Goal: Task Accomplishment & Management: Use online tool/utility

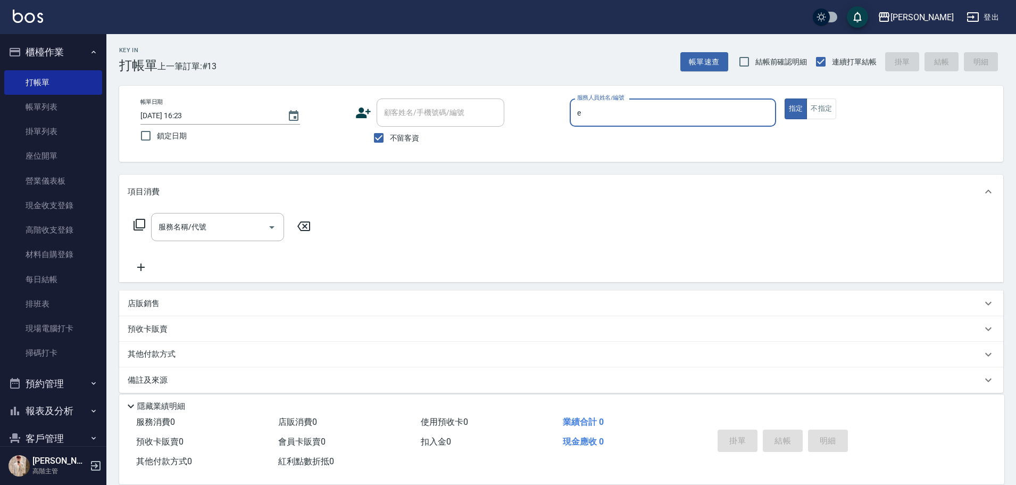
type input "[PERSON_NAME]"
type button "true"
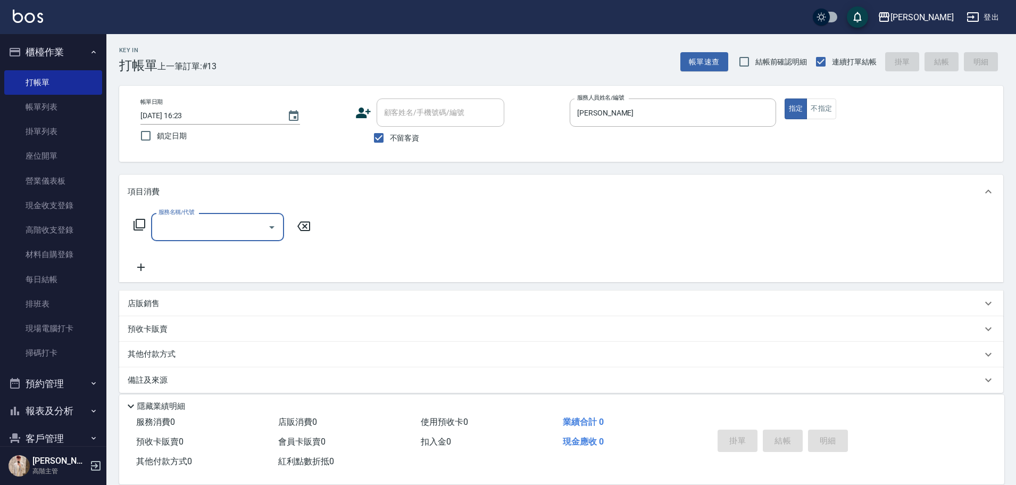
type input "E"
type input "W"
type input "C"
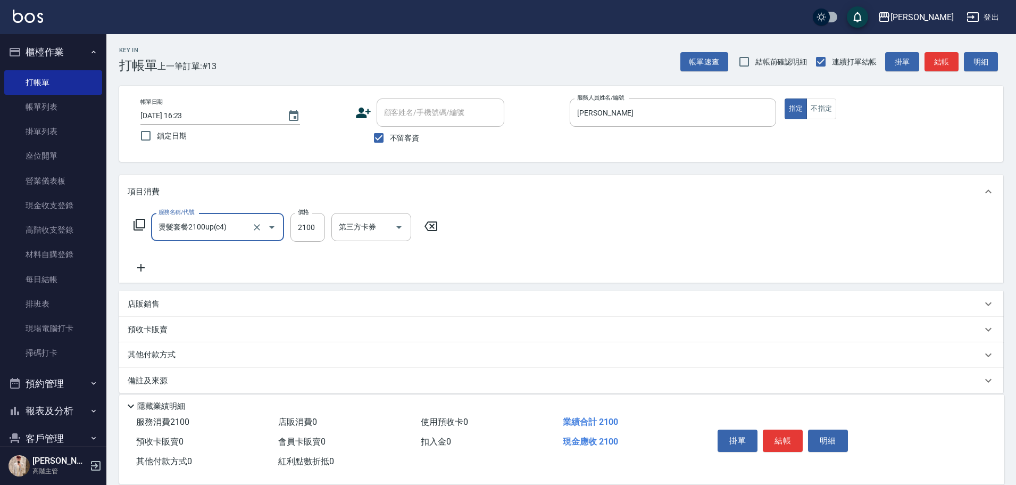
type input "燙髮套餐2100up(c4)"
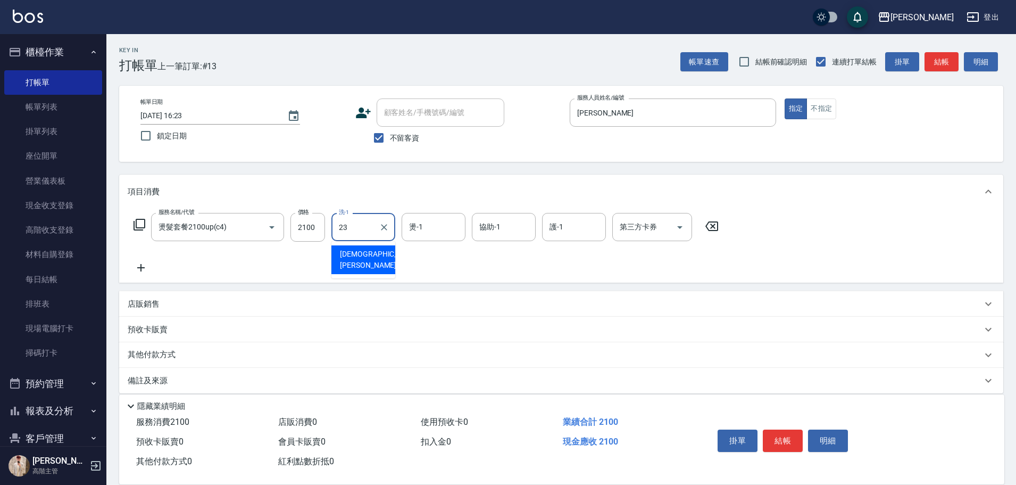
type input "[PERSON_NAME]-23"
click at [383, 231] on icon "Clear" at bounding box center [384, 227] width 11 height 11
type input "萱芸-32"
type input "[PERSON_NAME]"
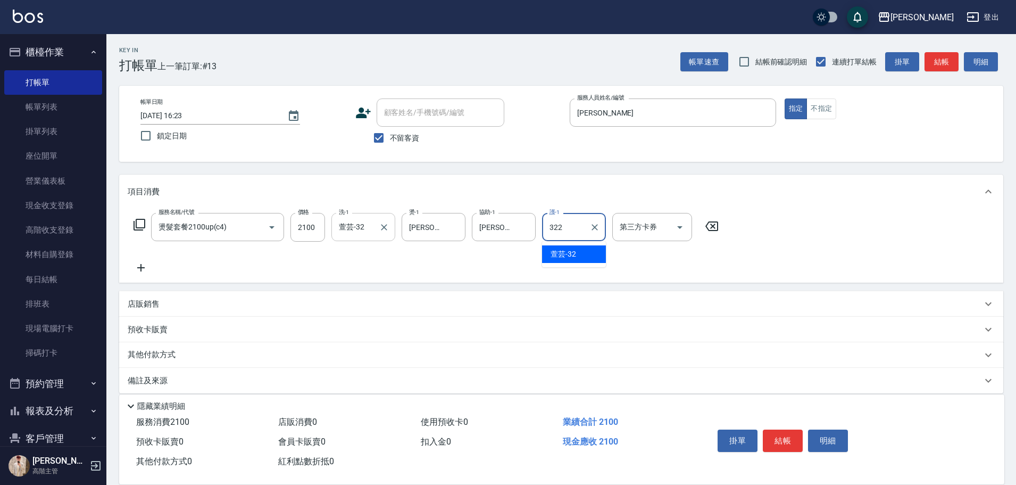
type input "322"
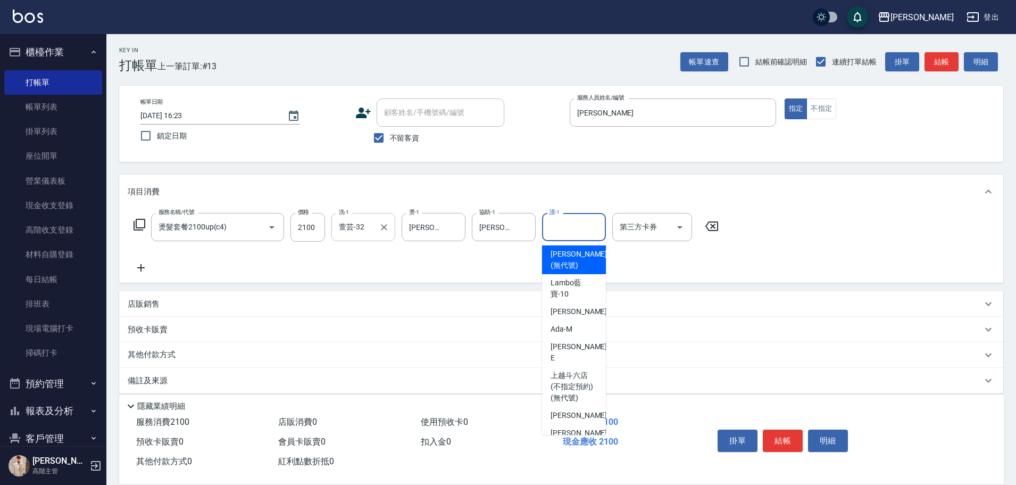
click at [578, 224] on input "護-1" at bounding box center [574, 227] width 54 height 19
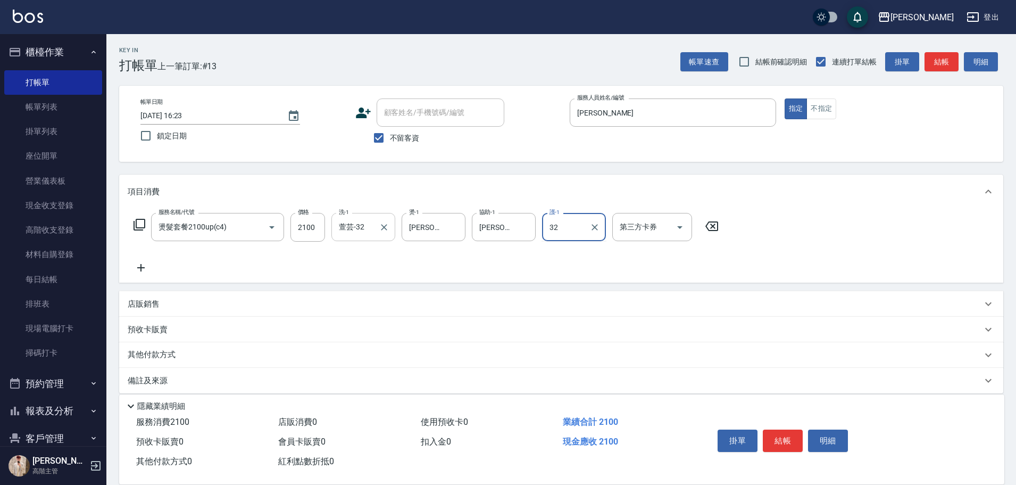
type input "萱芸-32"
click at [789, 439] on button "結帳" at bounding box center [783, 440] width 40 height 22
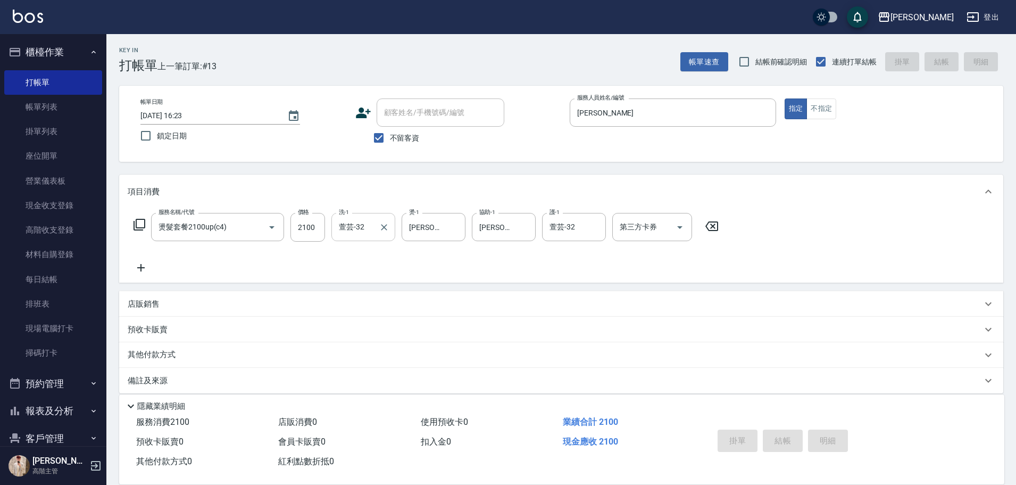
type input "[DATE] 17:43"
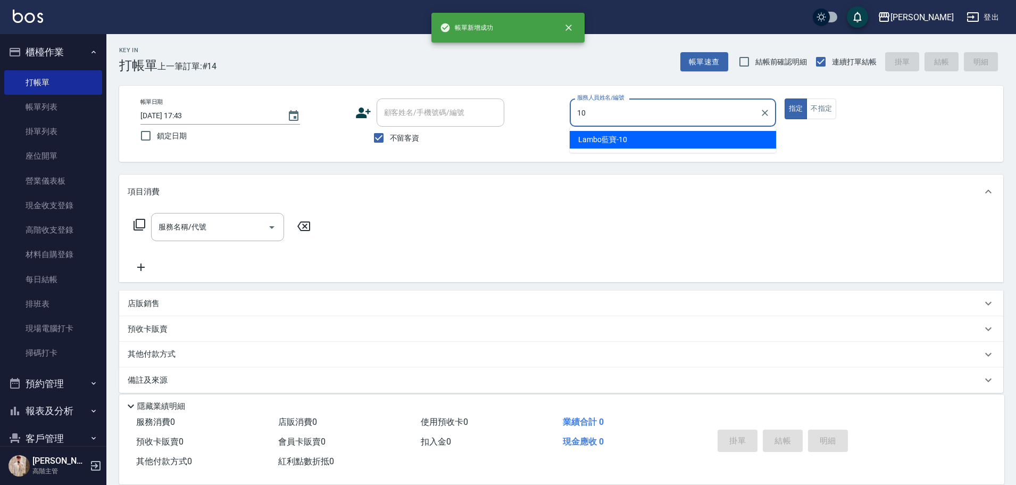
type input "Lambo藍寶-10"
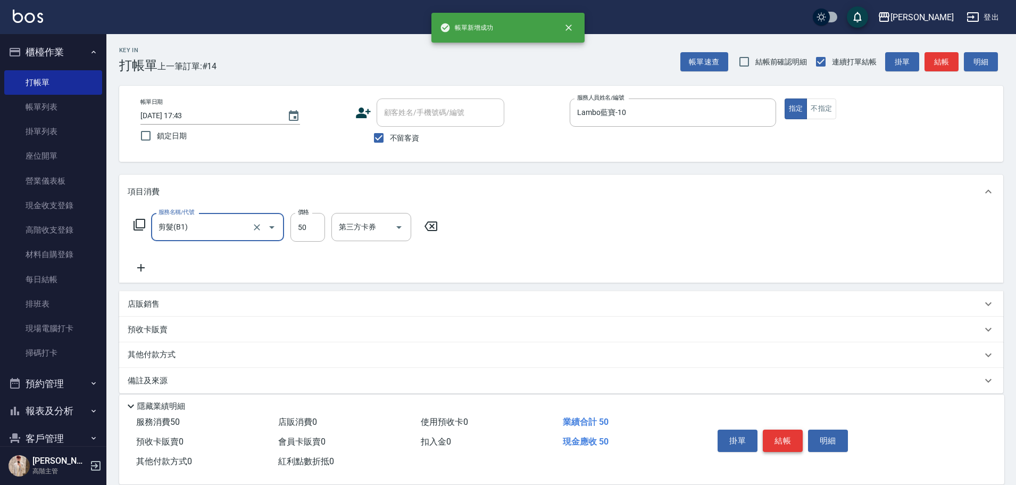
type input "剪髮(B1)"
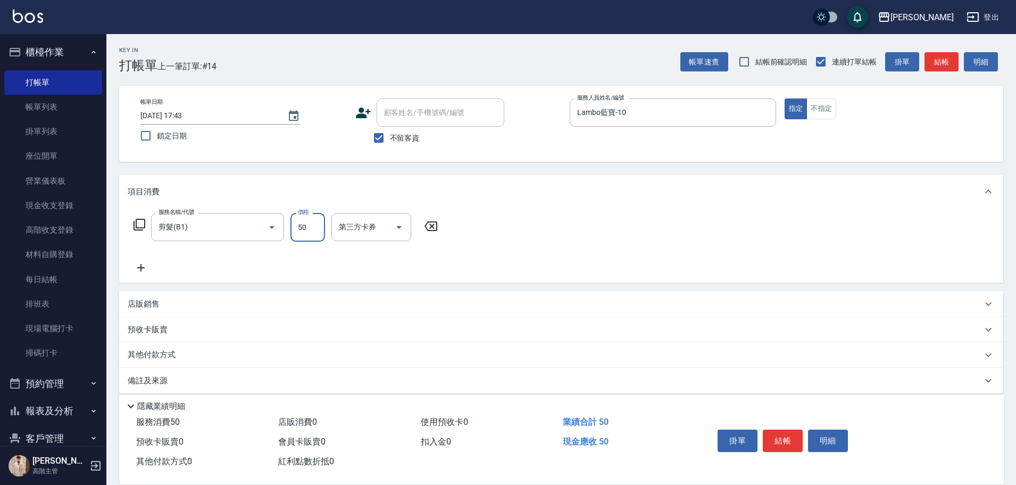
click at [309, 235] on input "50" at bounding box center [307, 227] width 35 height 29
type input "300"
click at [778, 434] on button "結帳" at bounding box center [783, 440] width 40 height 22
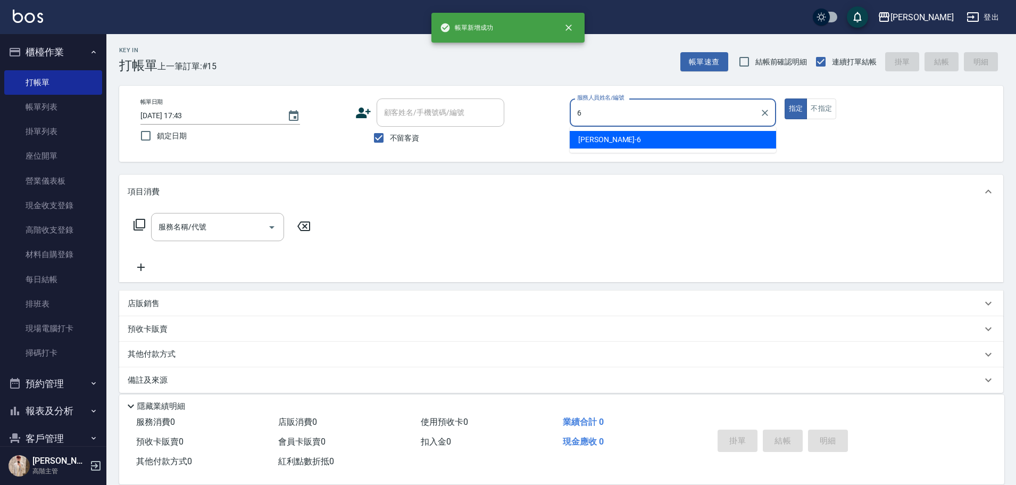
type input "[PERSON_NAME]-6"
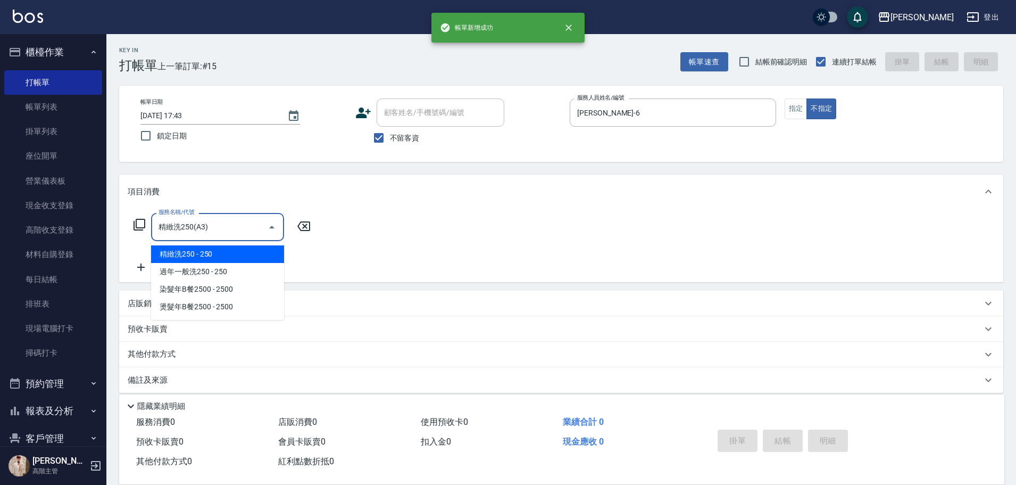
type input "精緻洗250(A3)"
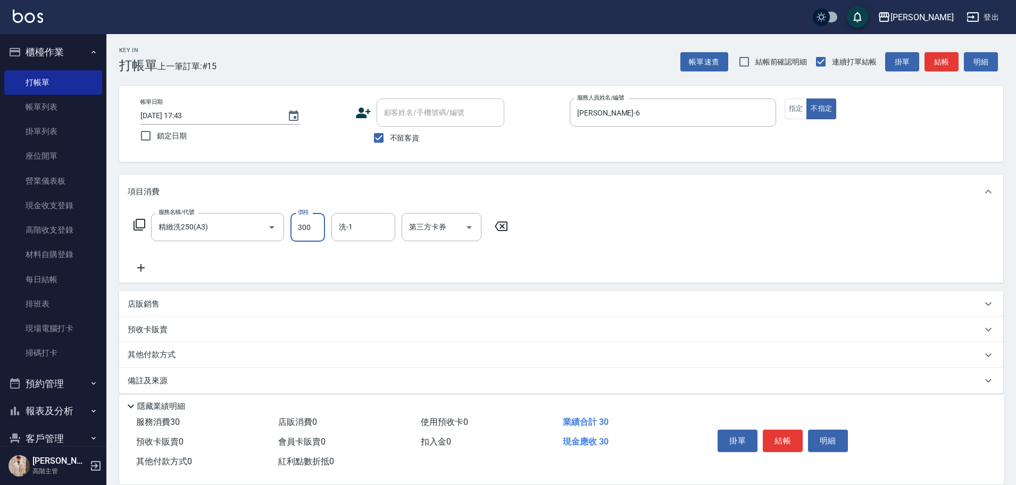
type input "300"
type input "[PERSON_NAME]-23"
click at [775, 434] on button "結帳" at bounding box center [783, 440] width 40 height 22
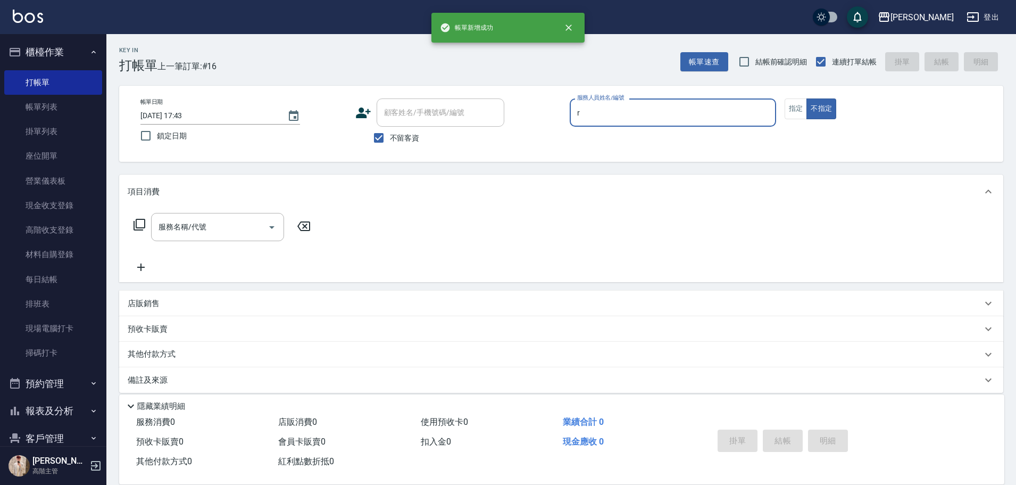
type input "[PERSON_NAME]"
type button "false"
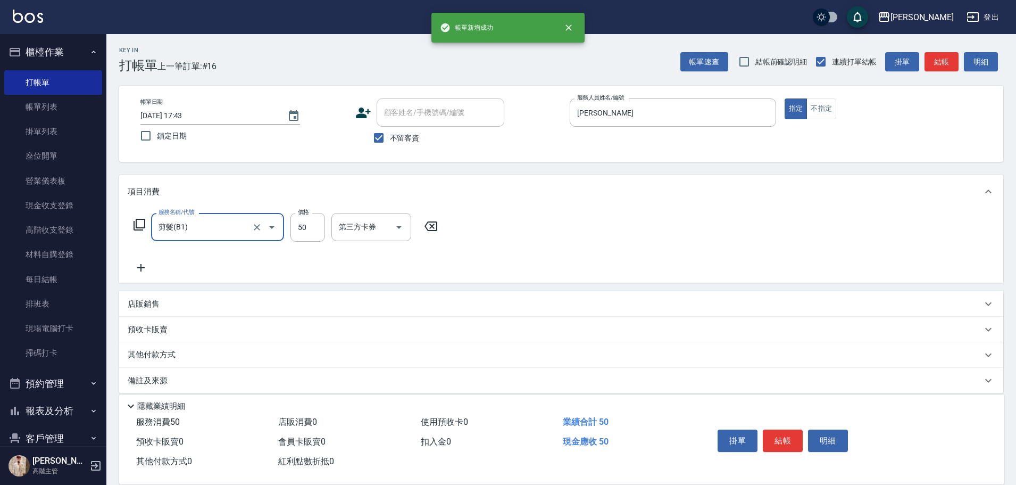
type input "剪髮(B1)"
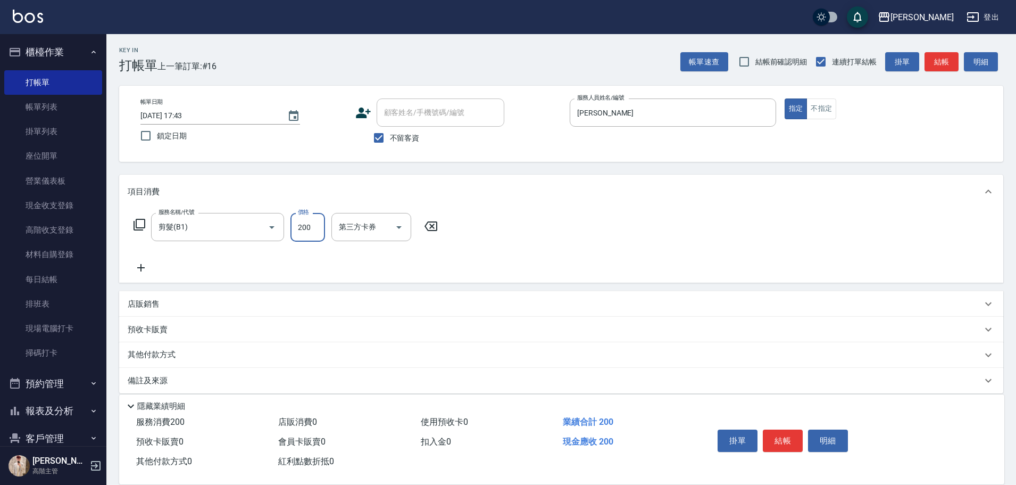
type input "200"
click at [775, 434] on button "結帳" at bounding box center [783, 440] width 40 height 22
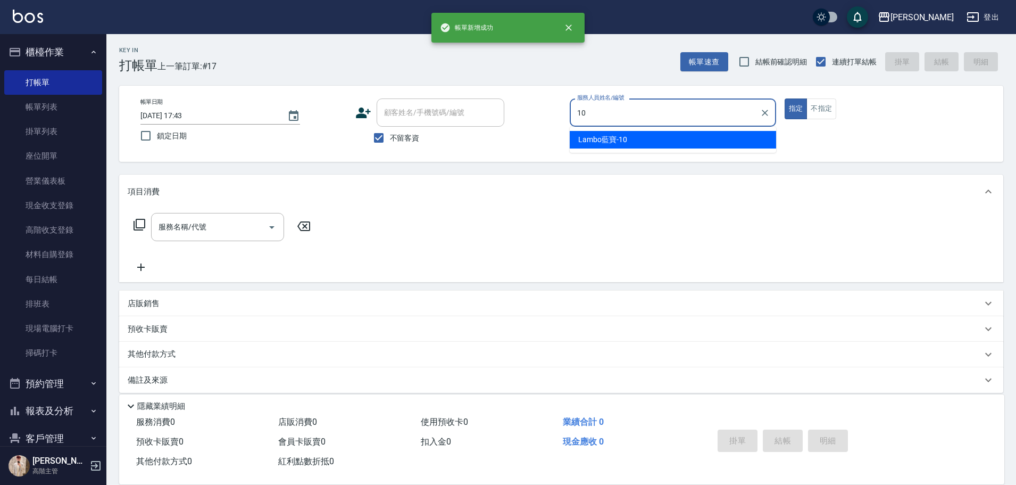
type input "Lambo藍寶-10"
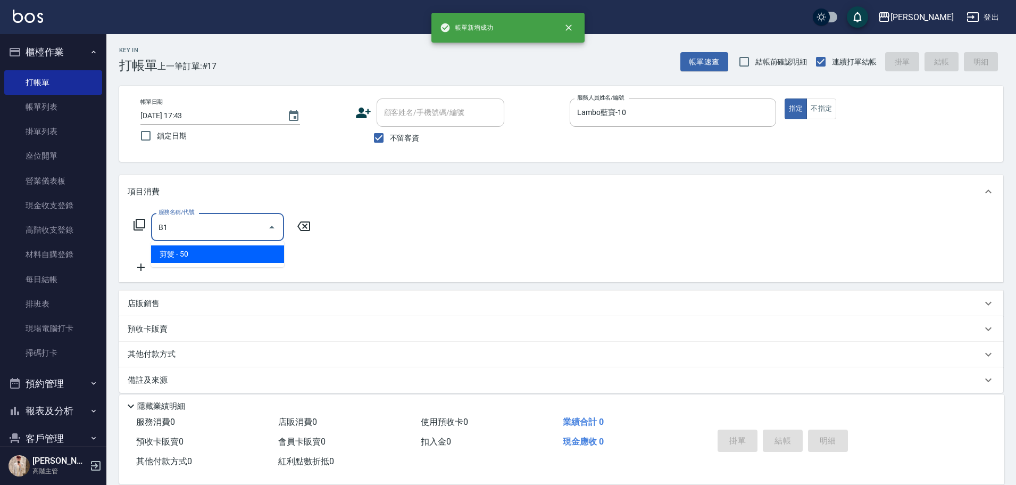
type input "剪髮(B1)"
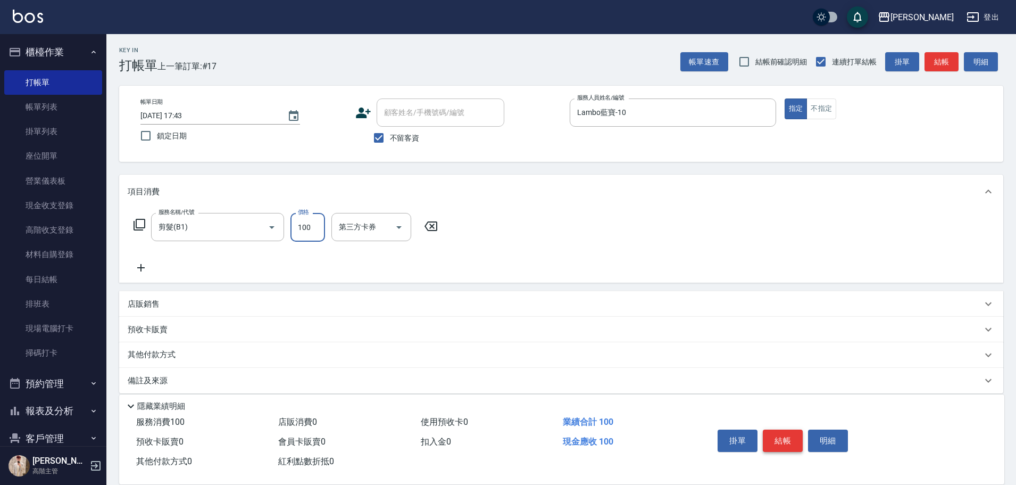
type input "100"
click at [775, 434] on button "結帳" at bounding box center [783, 440] width 40 height 22
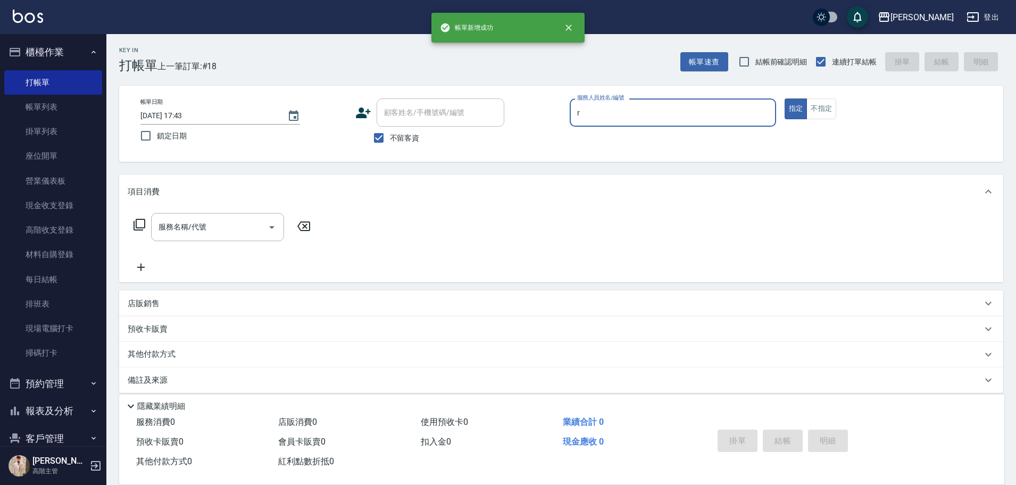
type input "[PERSON_NAME]"
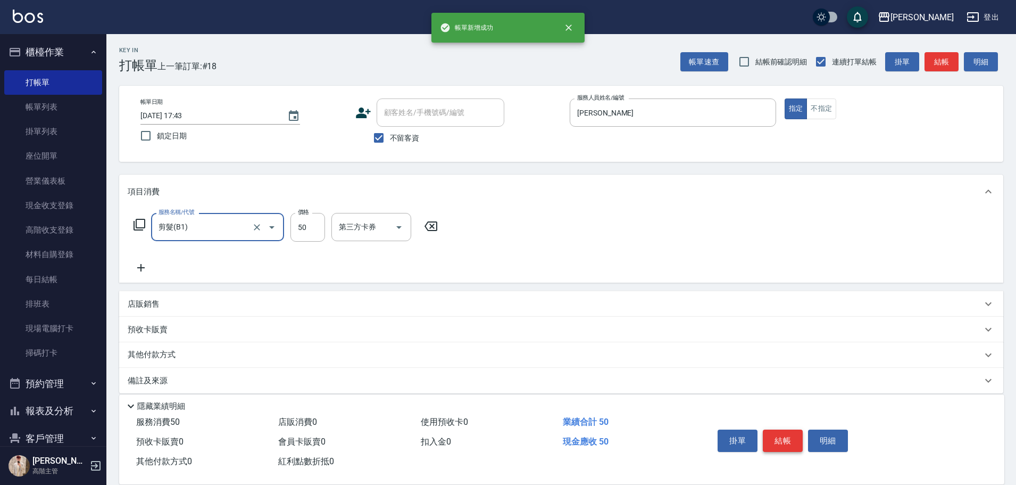
type input "剪髮(B1)"
type input "250"
click at [775, 434] on button "結帳" at bounding box center [783, 440] width 40 height 22
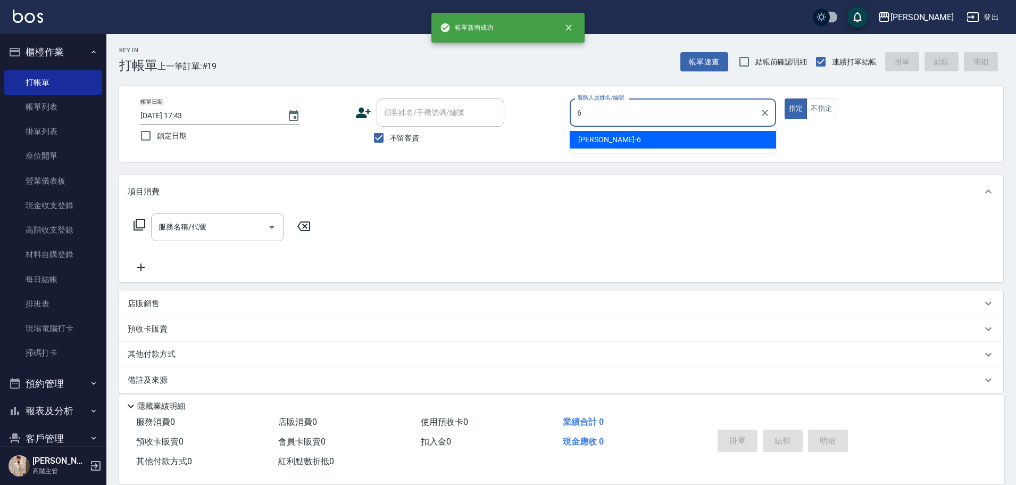
type input "[PERSON_NAME]-6"
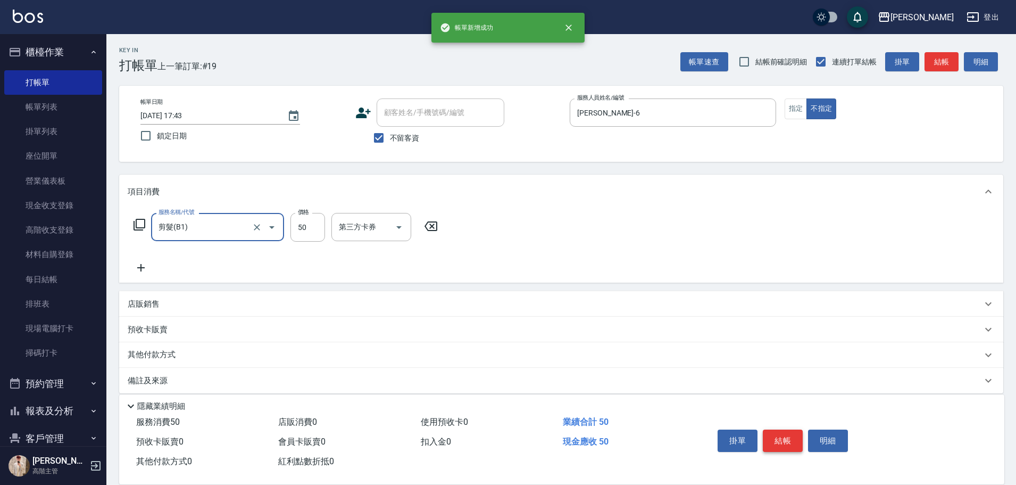
type input "剪髮(B1)"
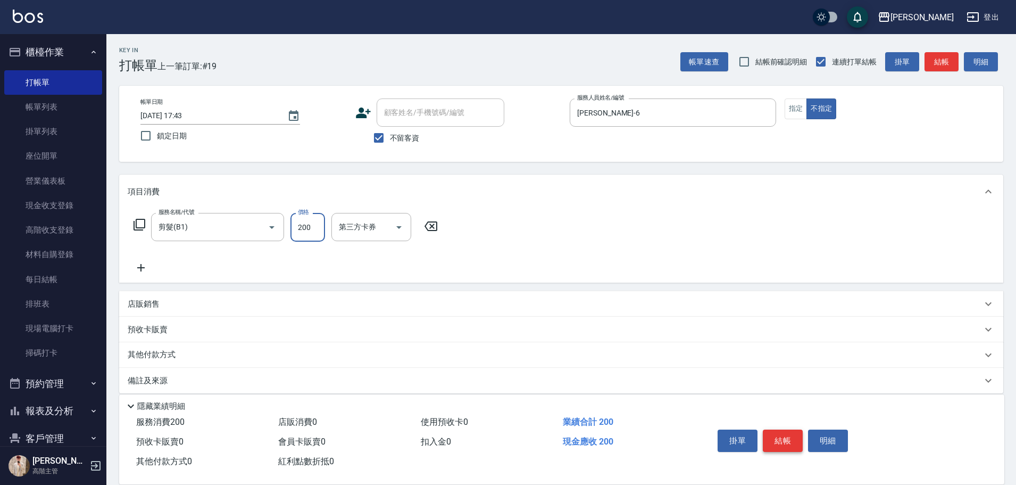
type input "200"
click at [775, 434] on button "結帳" at bounding box center [783, 440] width 40 height 22
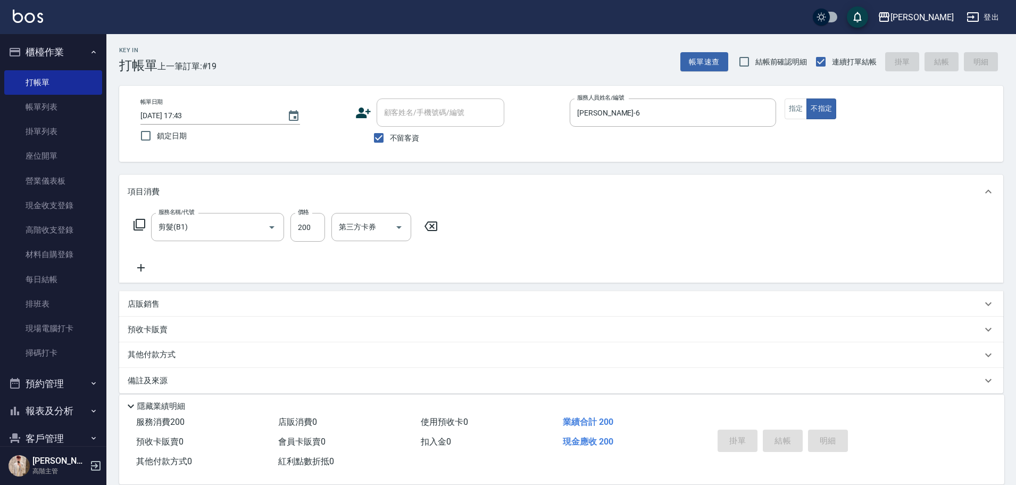
type input "[DATE] 17:44"
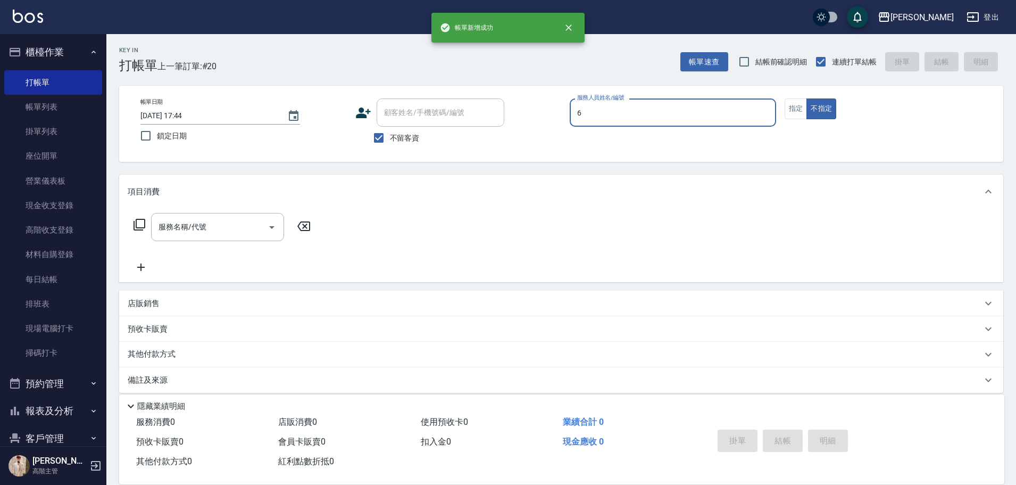
type input "[PERSON_NAME]-6"
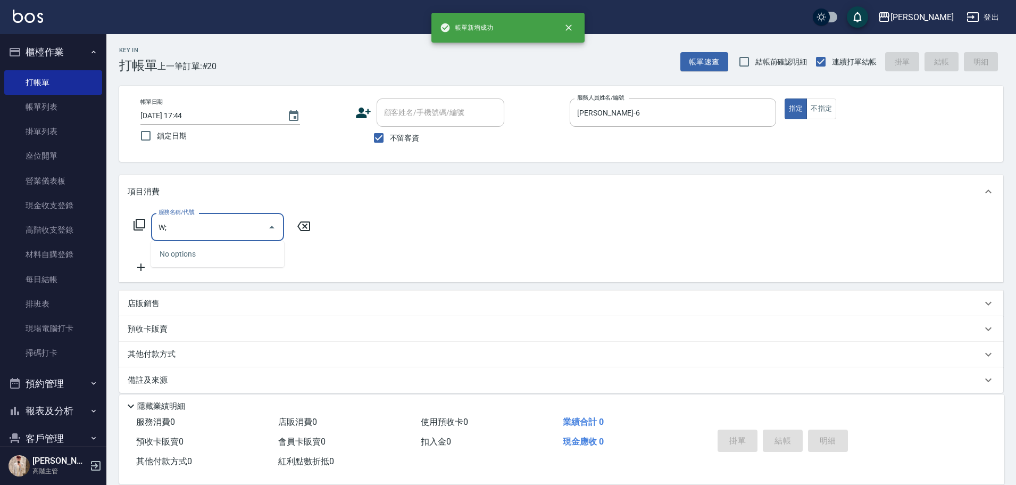
type input "W"
type input "C"
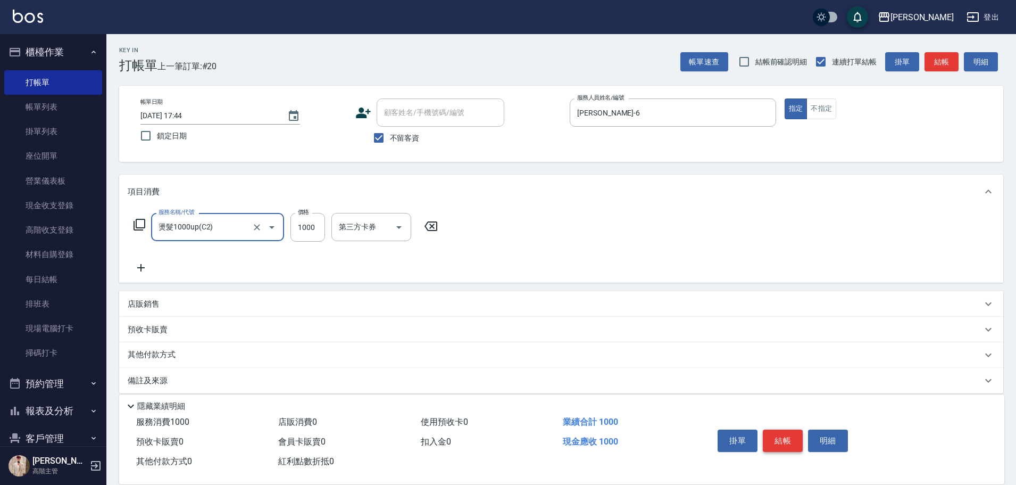
type input "燙髮1000up(C2)"
type input "2500"
type input "[PERSON_NAME]-6"
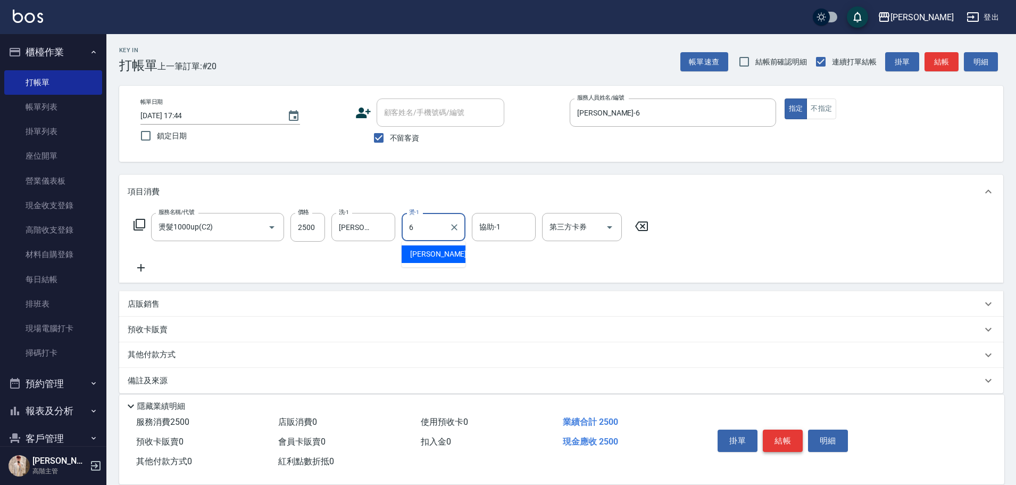
type input "[PERSON_NAME]-6"
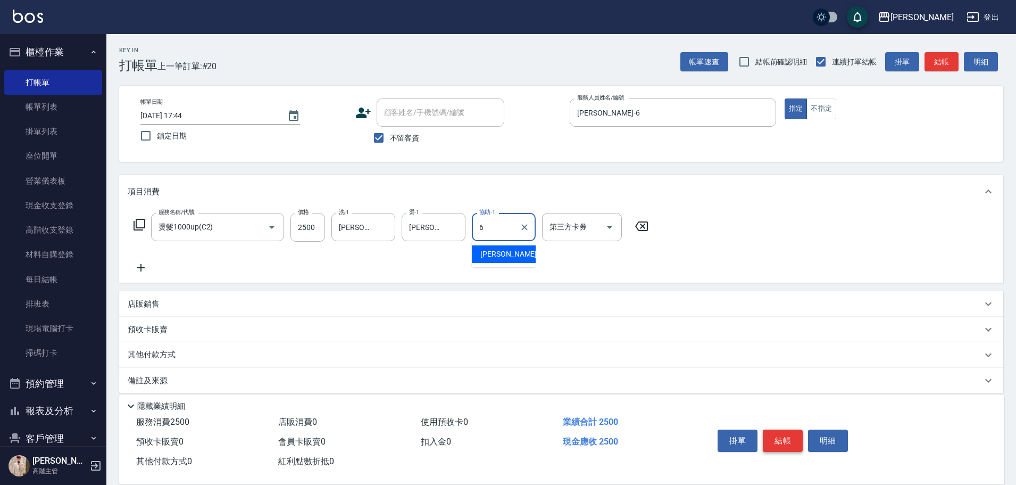
type input "[PERSON_NAME]-6"
click at [775, 434] on button "結帳" at bounding box center [783, 440] width 40 height 22
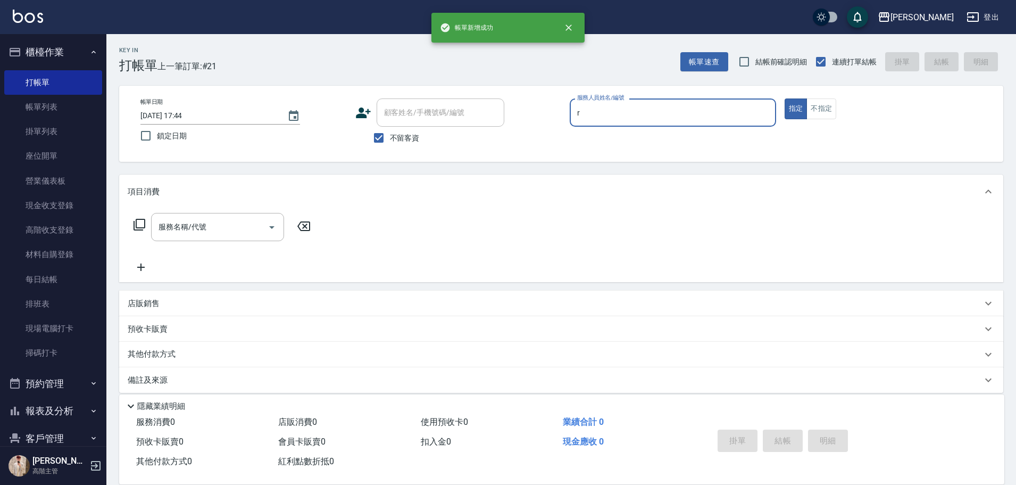
type input "[PERSON_NAME]"
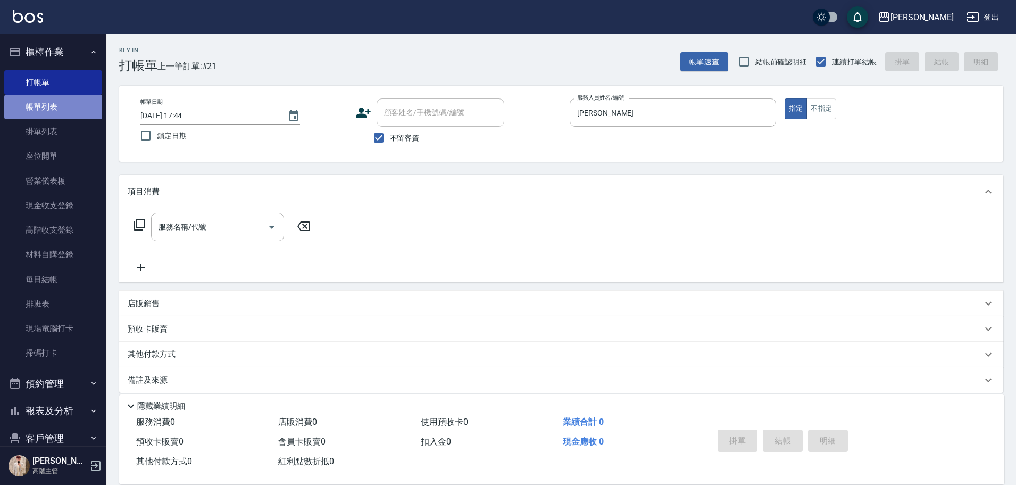
click at [65, 100] on link "帳單列表" at bounding box center [53, 107] width 98 height 24
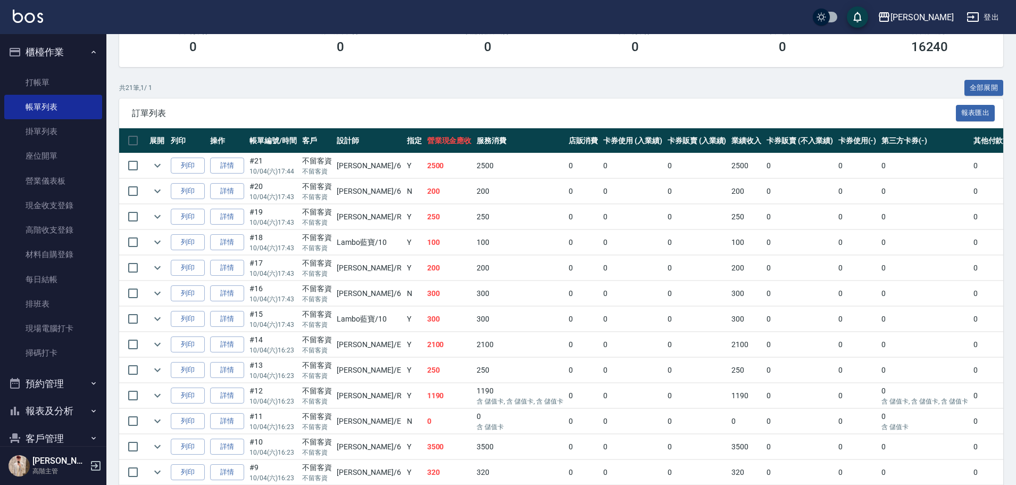
scroll to position [155, 0]
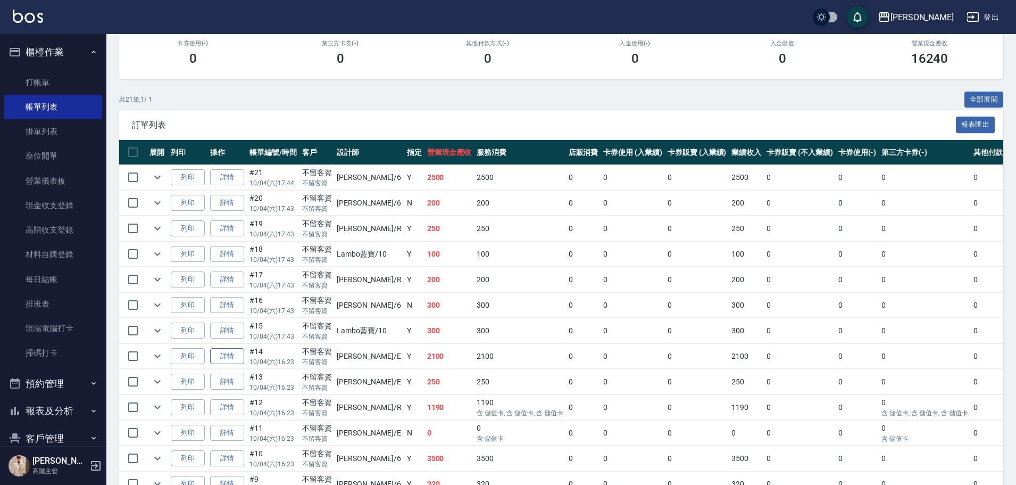
click at [237, 354] on link "詳情" at bounding box center [227, 356] width 34 height 16
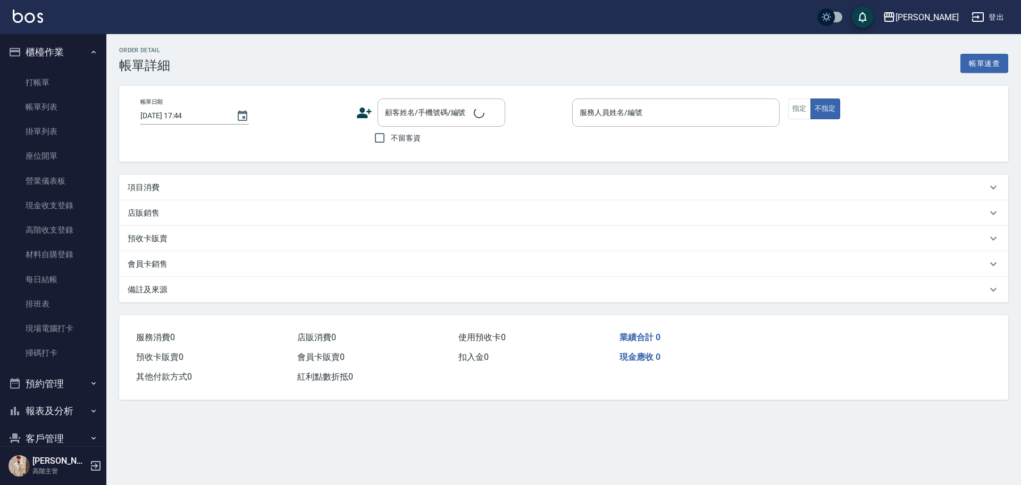
type input "[DATE] 16:23"
checkbox input "true"
type input "[PERSON_NAME]"
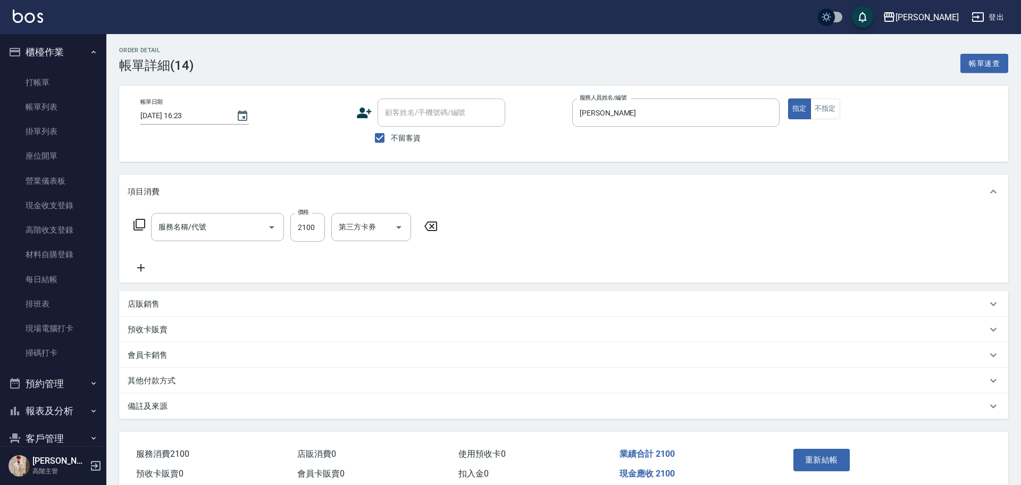
type input "燙髮套餐2100up(c4)"
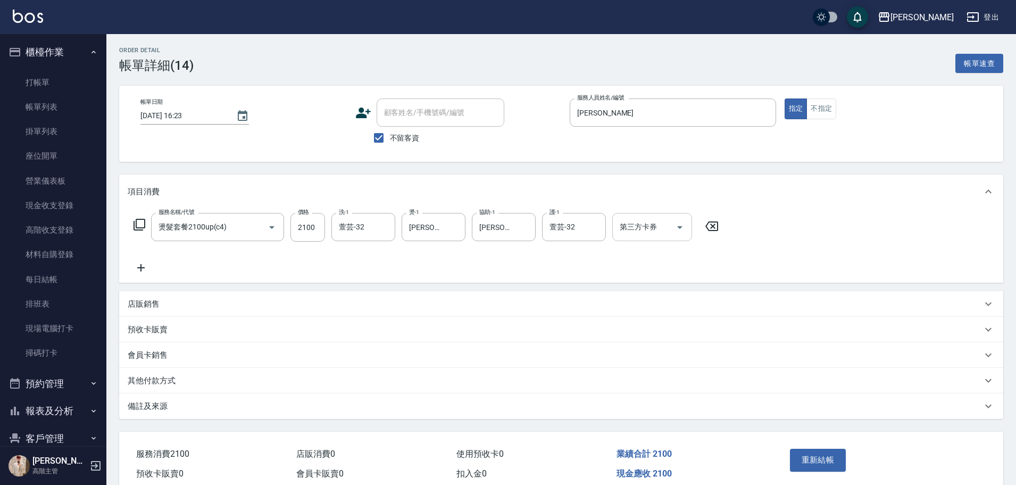
click at [684, 230] on icon "Open" at bounding box center [679, 227] width 13 height 13
click at [667, 272] on span "轉帳" at bounding box center [652, 272] width 80 height 18
type input "轉帳"
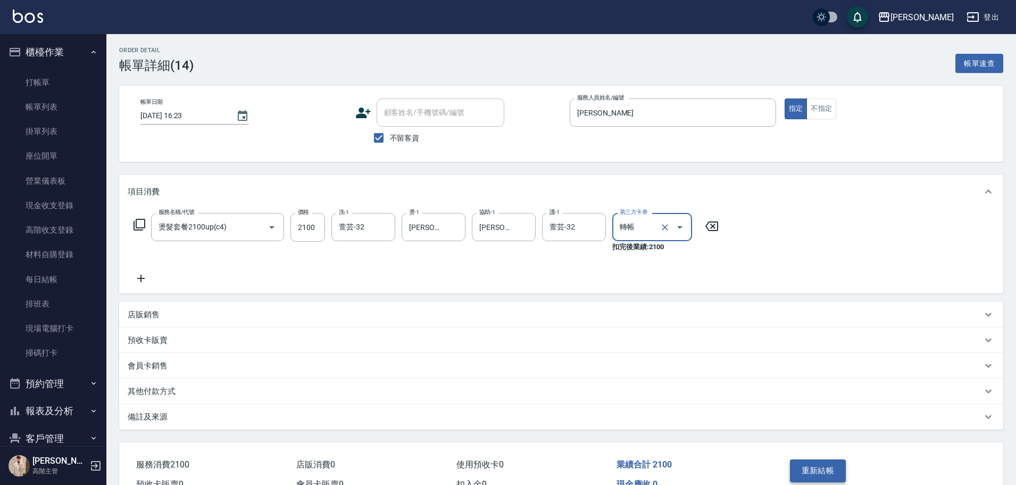
click at [825, 466] on button "重新結帳" at bounding box center [818, 470] width 56 height 22
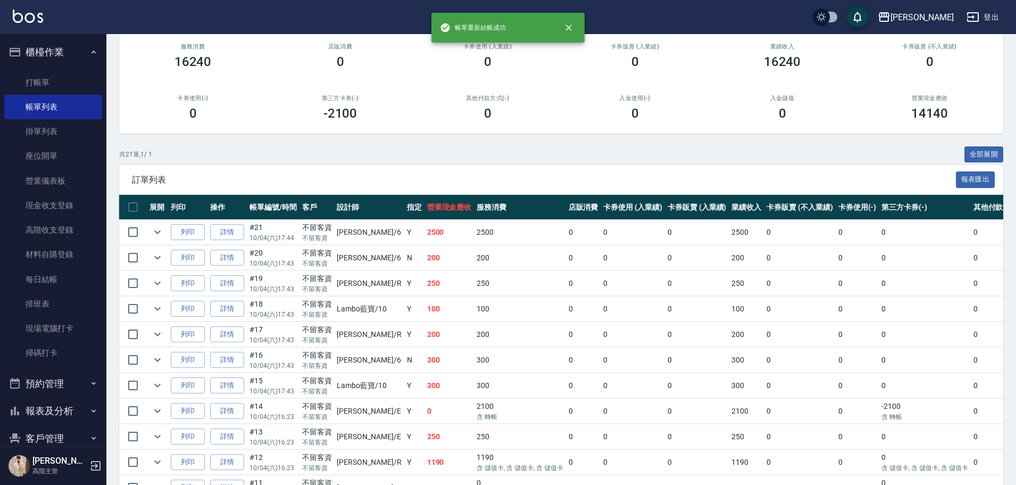
scroll to position [106, 0]
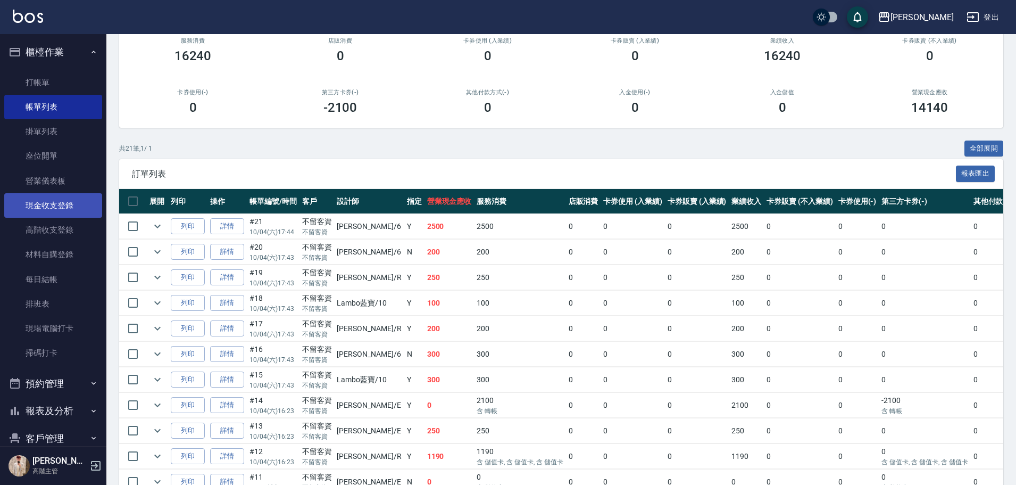
click at [65, 207] on link "現金收支登錄" at bounding box center [53, 205] width 98 height 24
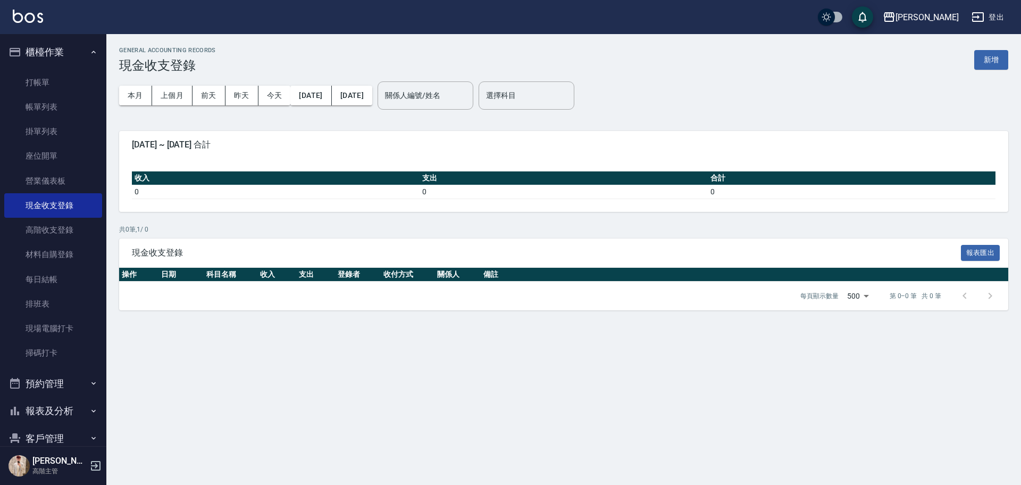
click at [978, 68] on button "新增" at bounding box center [991, 60] width 34 height 20
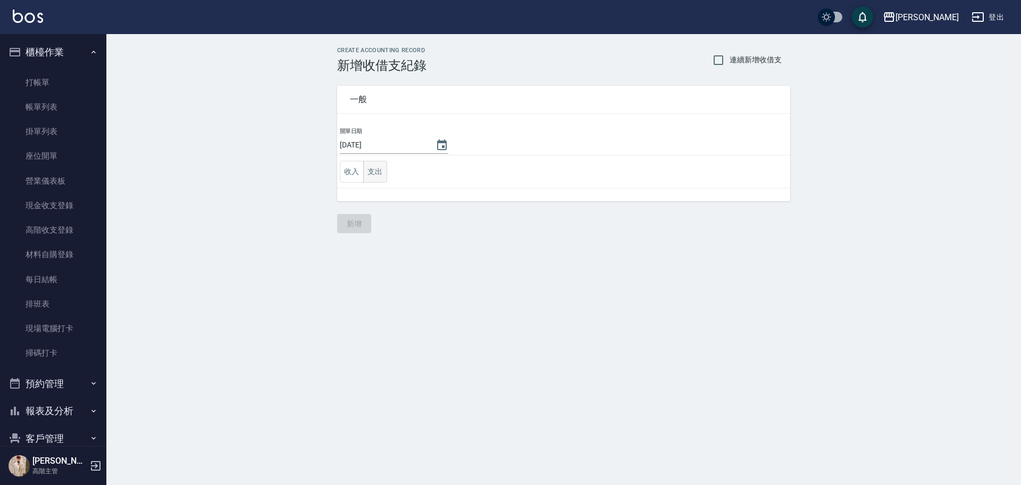
click at [382, 170] on button "支出" at bounding box center [375, 172] width 24 height 22
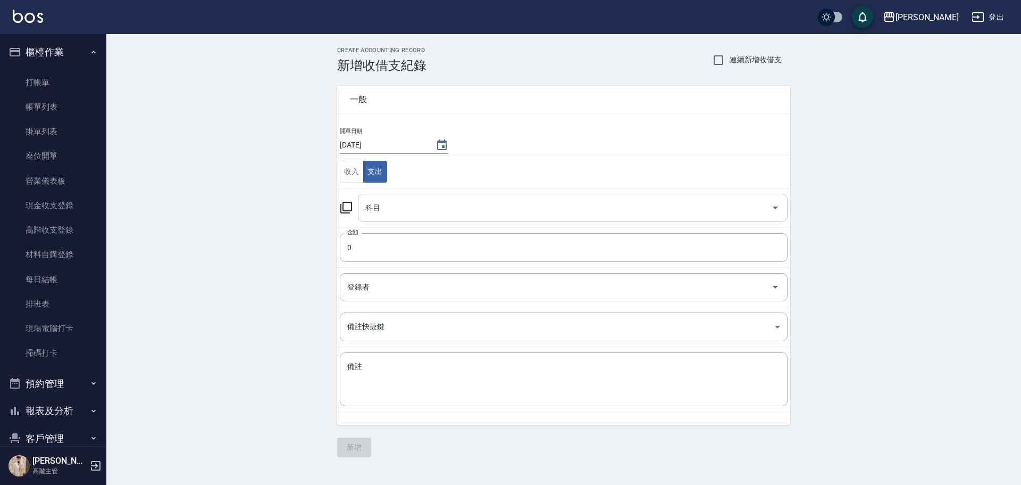
click at [415, 210] on input "科目" at bounding box center [565, 207] width 404 height 19
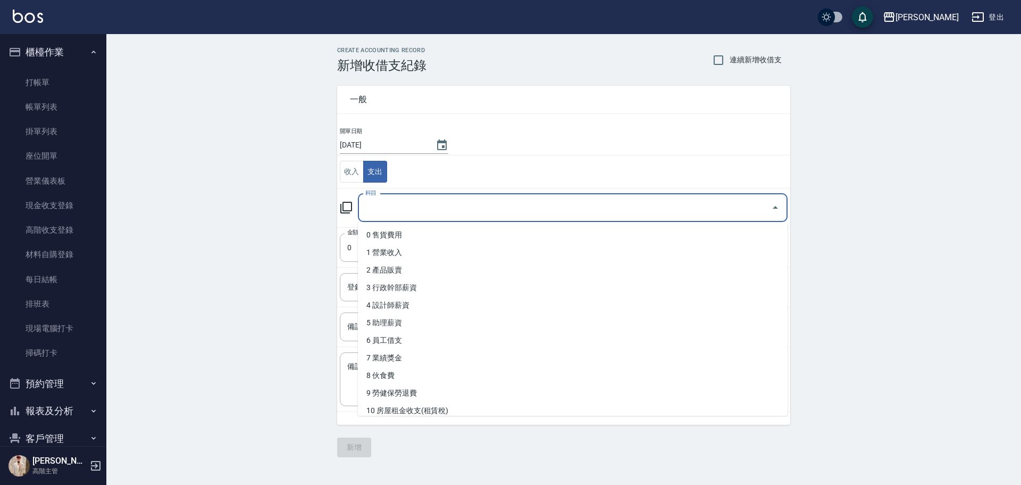
type input "ㄍ"
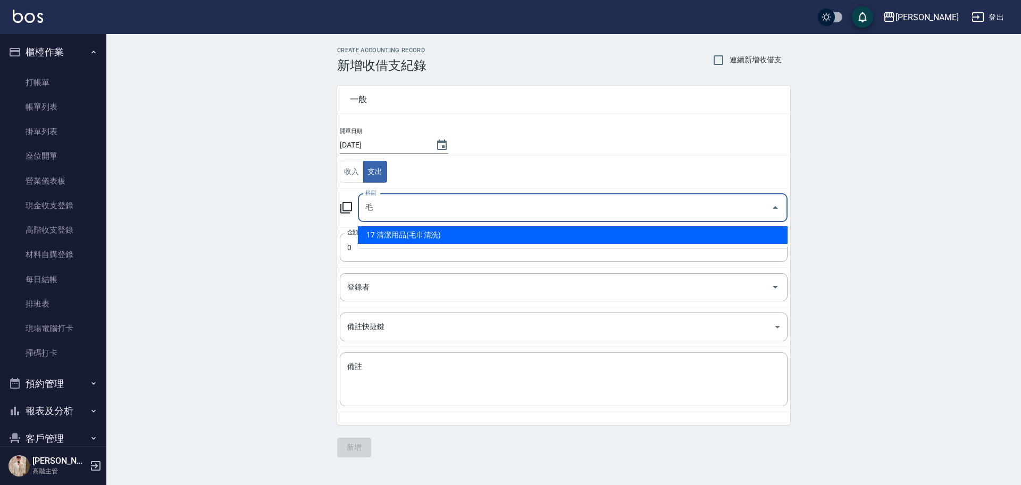
type input "17 清潔用品(毛巾清洗)"
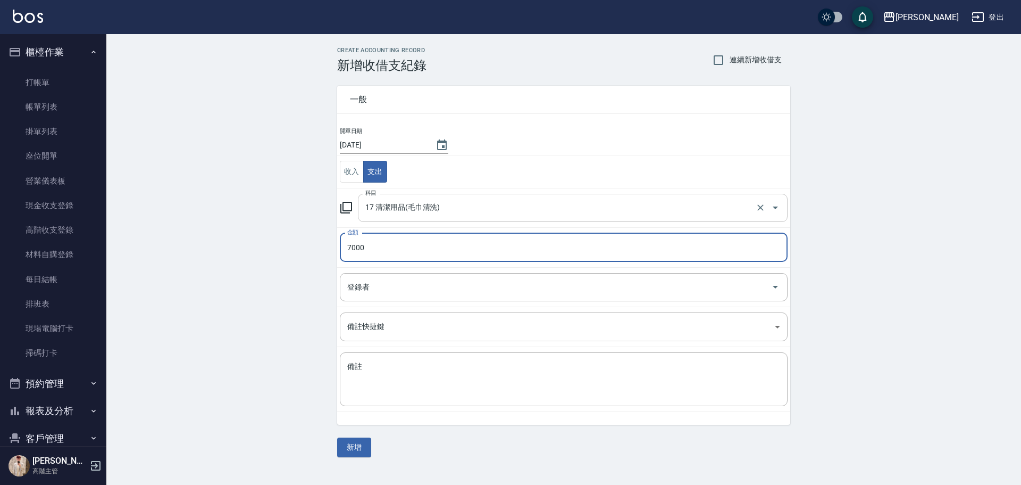
type input "7000"
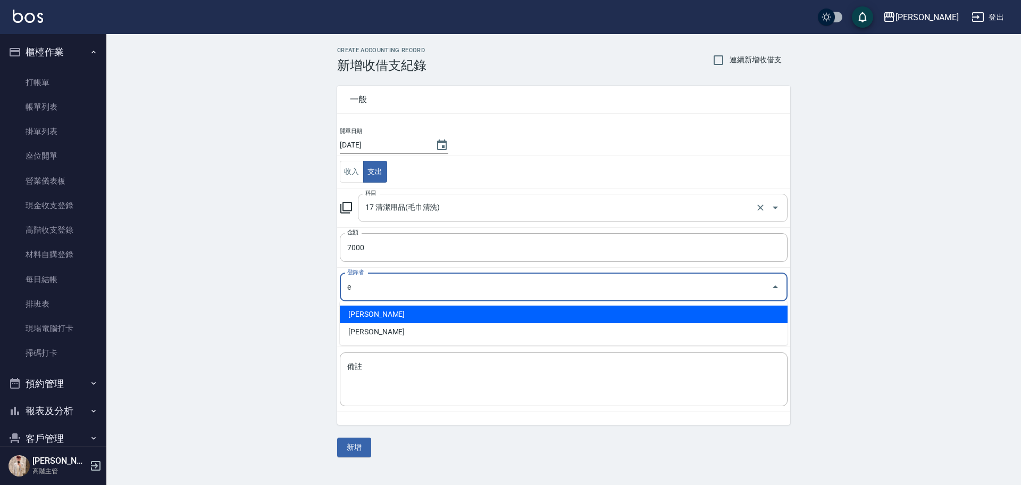
type input "[PERSON_NAME]"
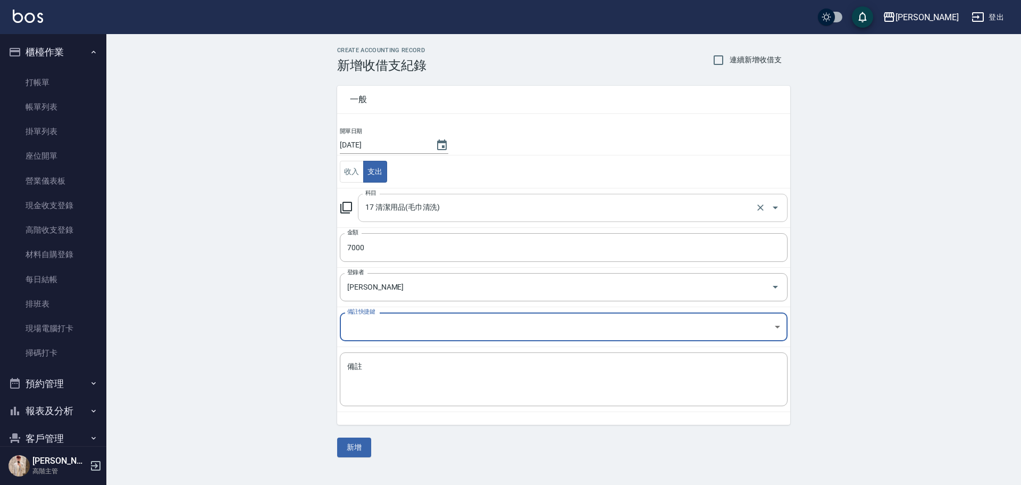
type textarea "E"
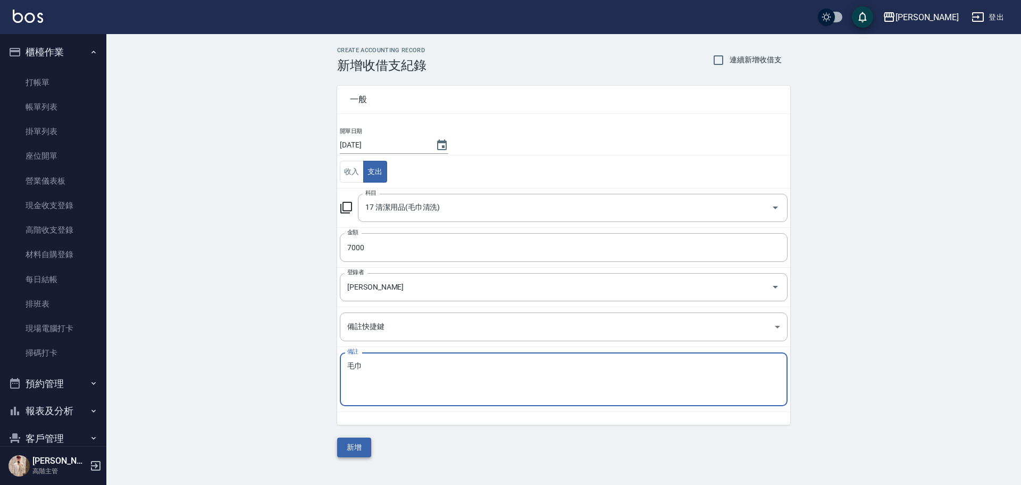
type textarea "毛巾"
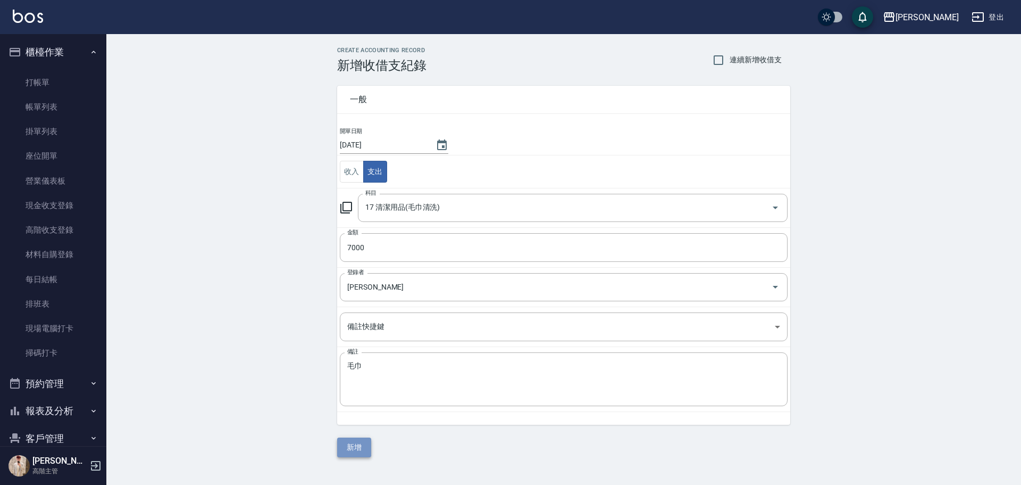
click at [341, 443] on button "新增" at bounding box center [354, 447] width 34 height 20
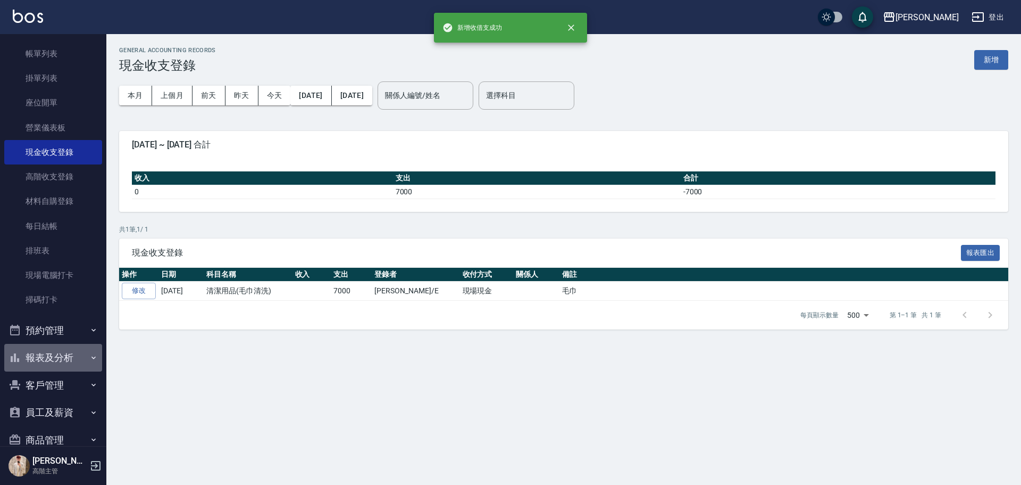
click at [77, 362] on button "報表及分析" at bounding box center [53, 358] width 98 height 28
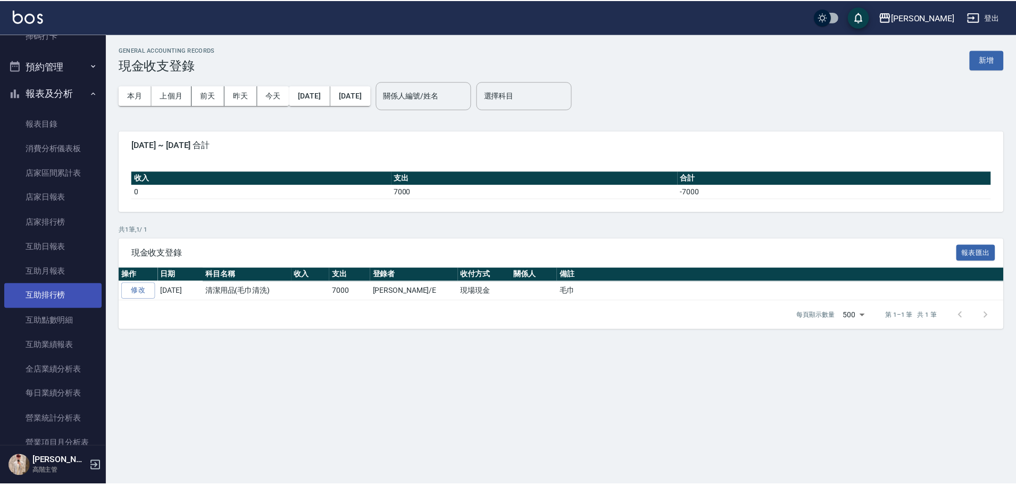
scroll to position [319, 0]
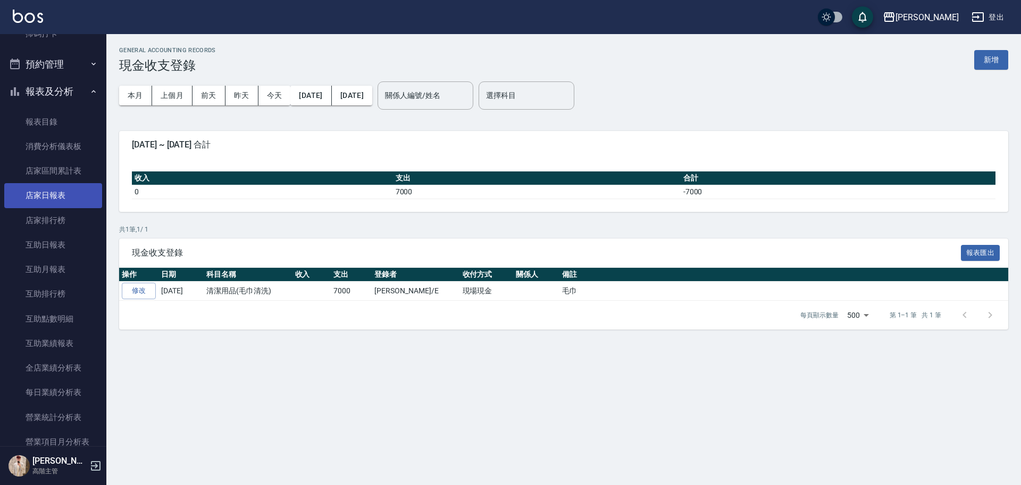
click at [74, 194] on link "店家日報表" at bounding box center [53, 195] width 98 height 24
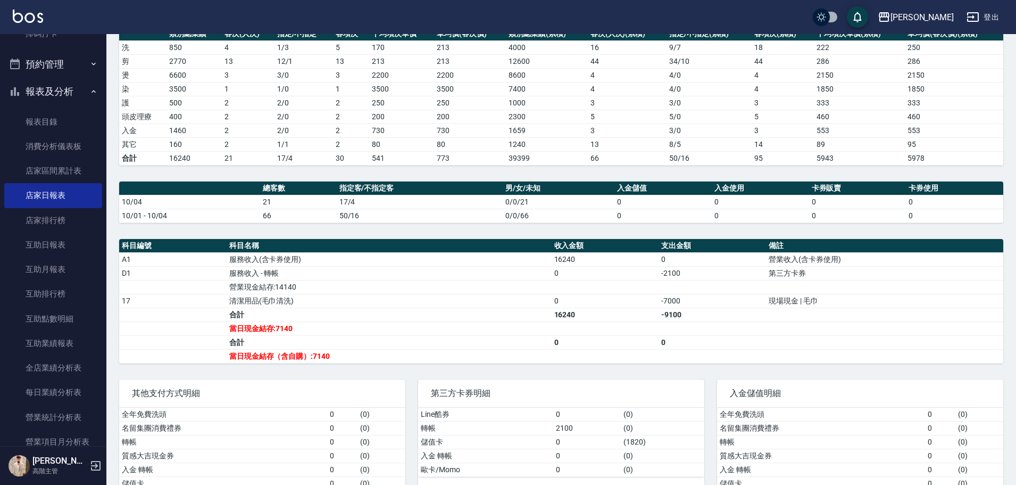
scroll to position [191, 0]
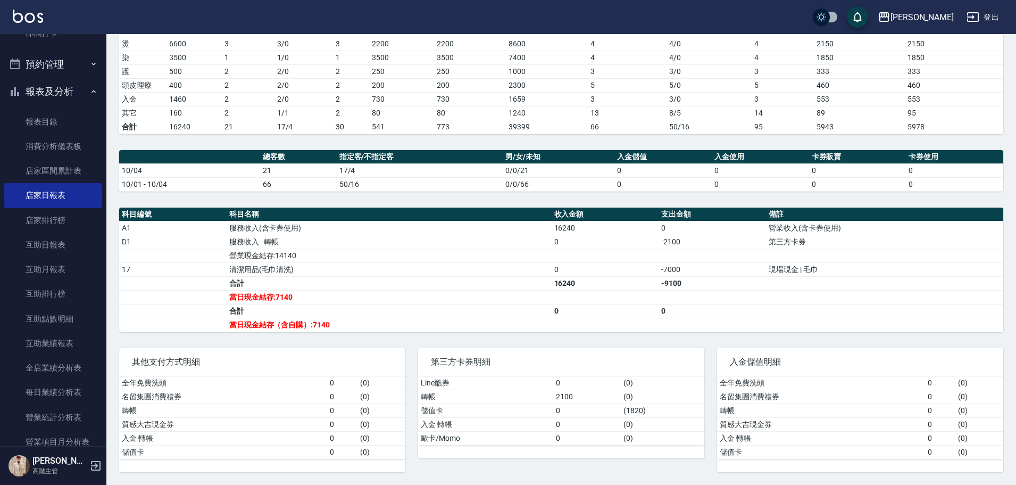
click at [21, 22] on img at bounding box center [28, 16] width 30 height 13
